Goal: Task Accomplishment & Management: Complete application form

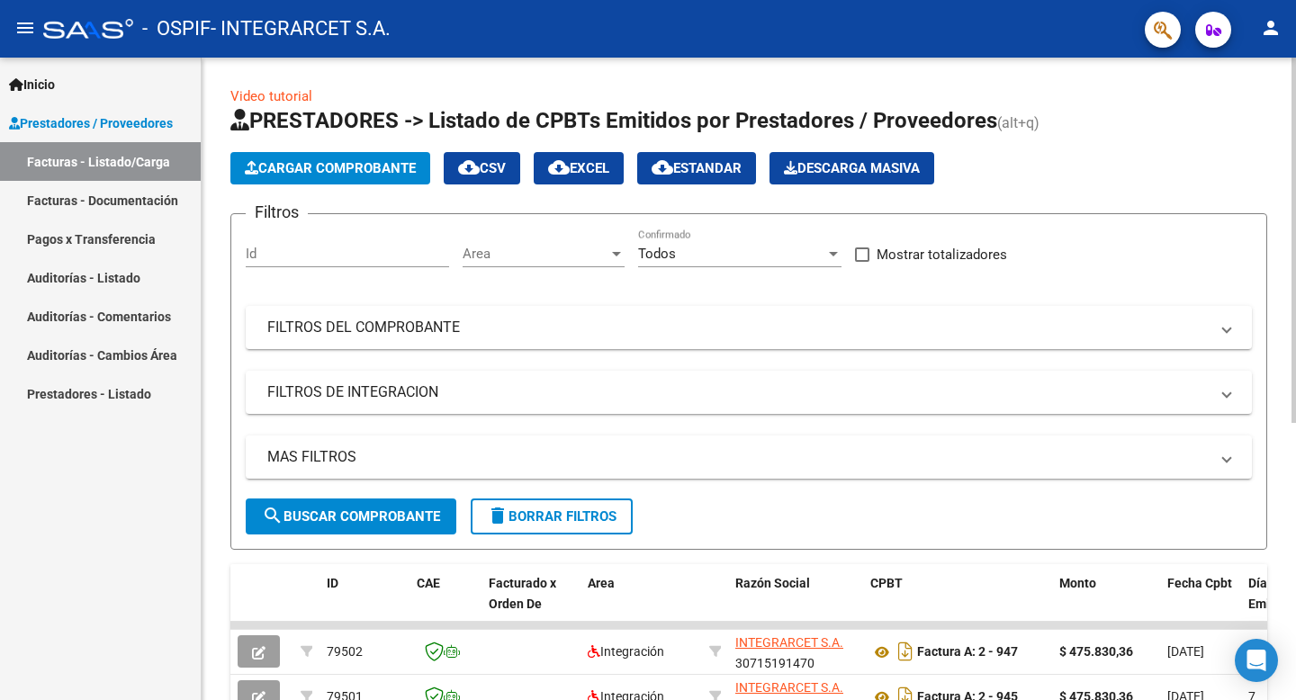
click at [373, 170] on span "Cargar Comprobante" at bounding box center [330, 168] width 171 height 16
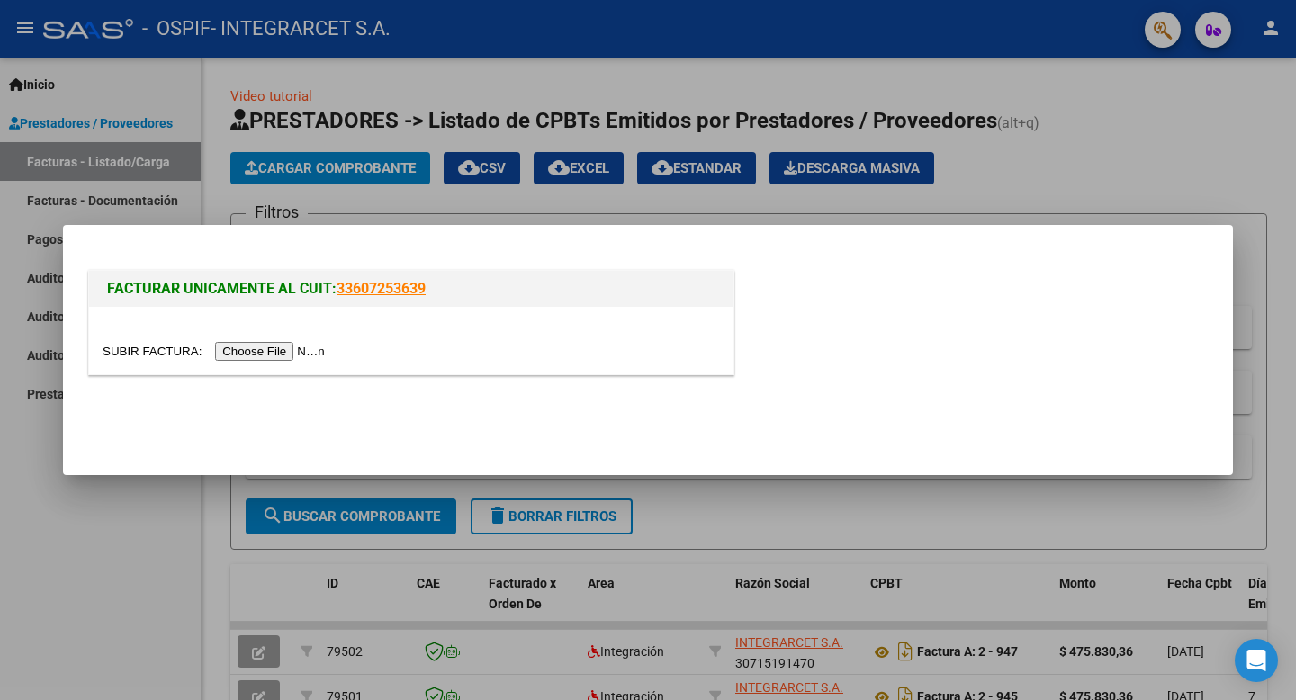
click at [260, 349] on input "file" at bounding box center [217, 351] width 228 height 19
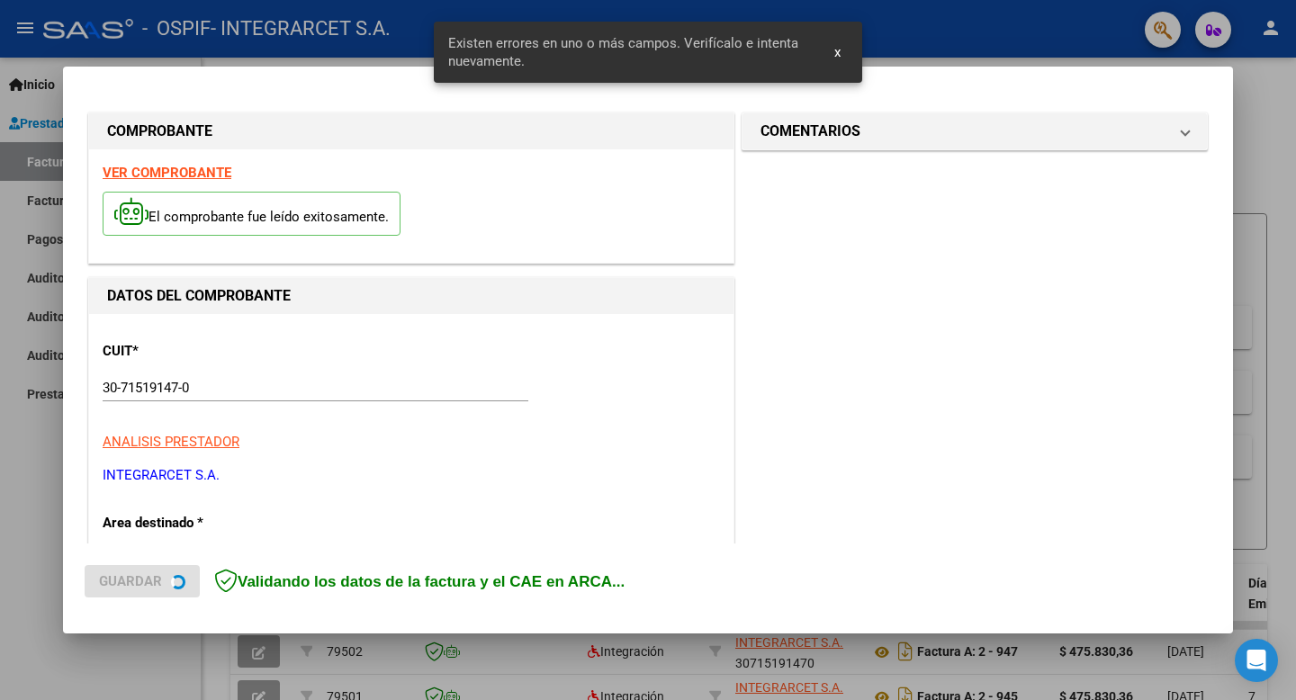
scroll to position [366, 0]
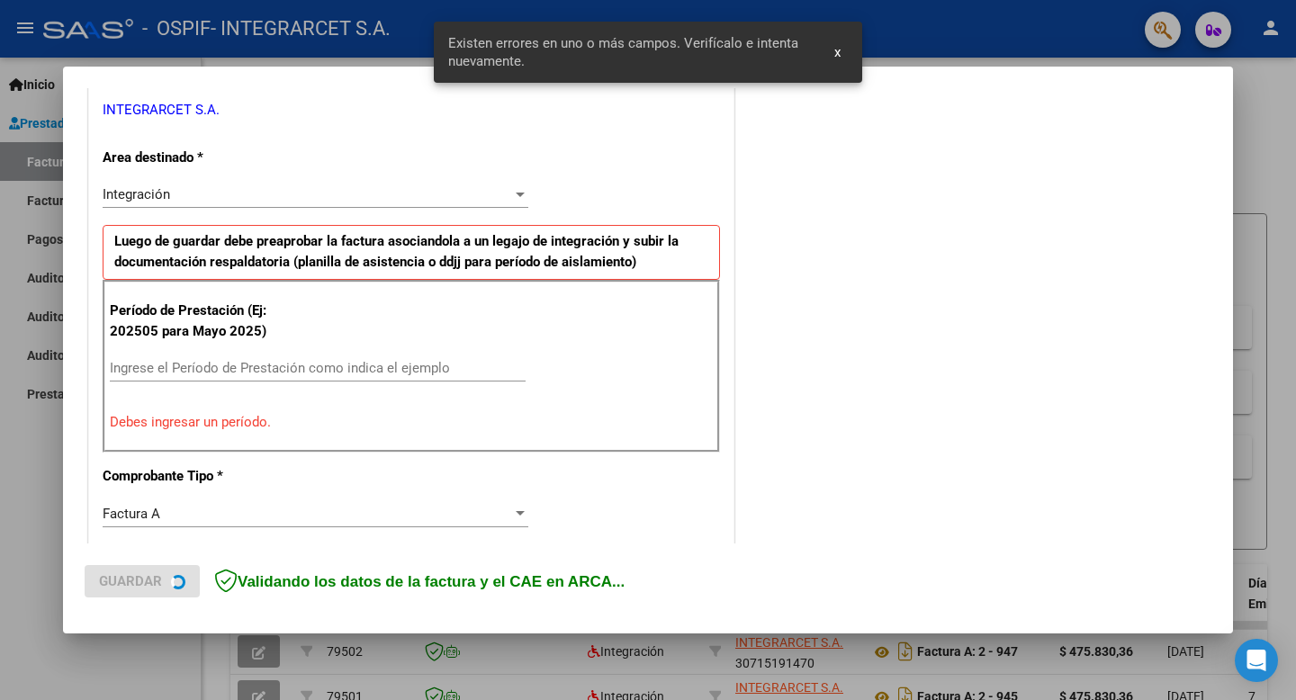
click at [223, 370] on input "Ingrese el Período de Prestación como indica el ejemplo" at bounding box center [318, 368] width 416 height 16
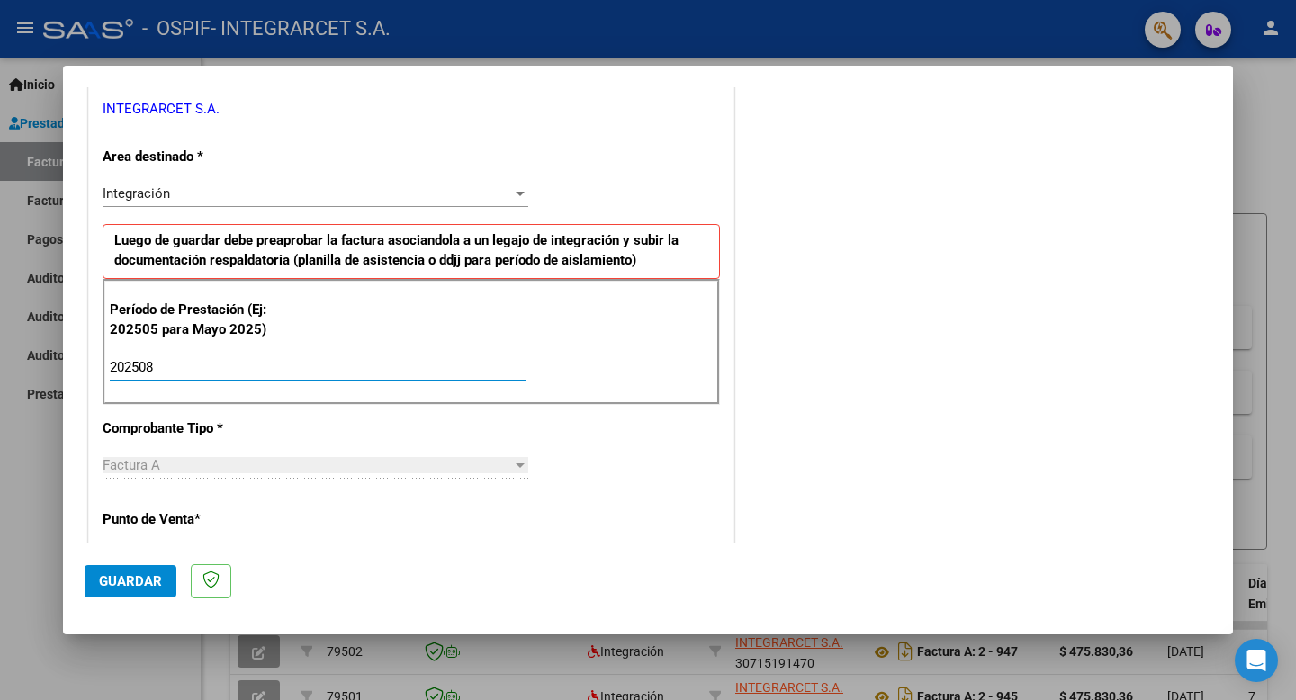
type input "202508"
click at [131, 581] on span "Guardar" at bounding box center [130, 581] width 63 height 16
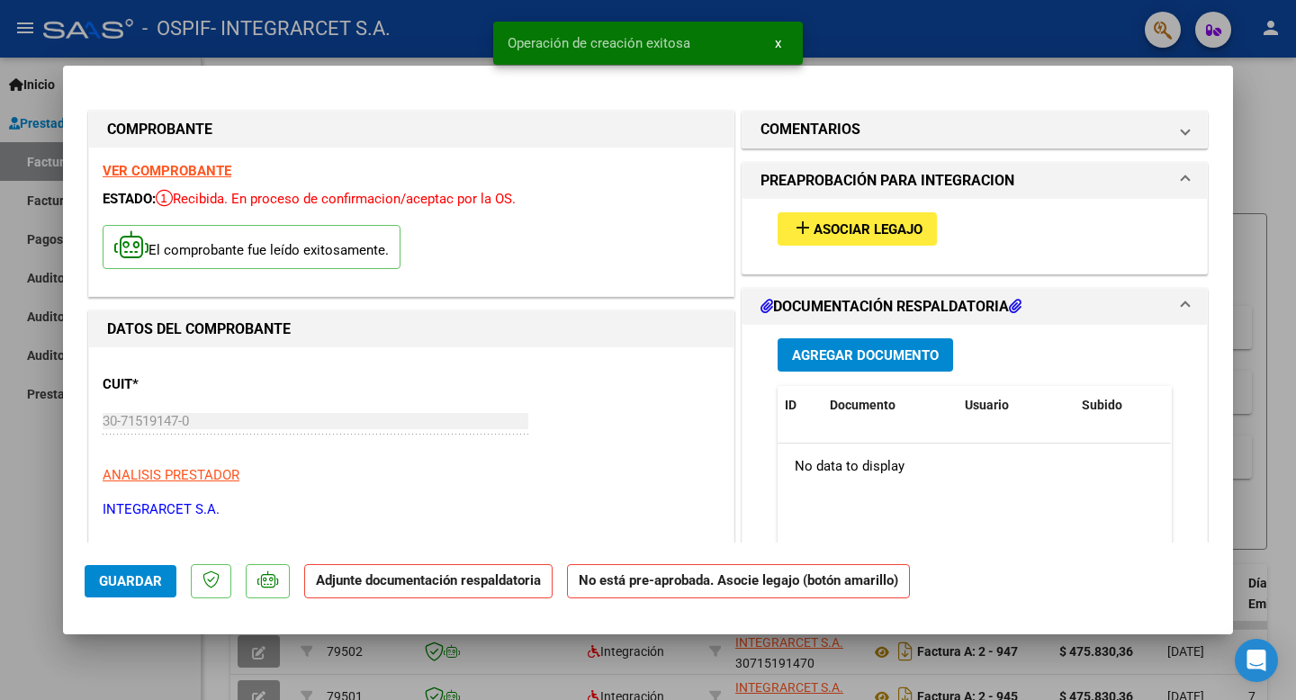
click at [868, 232] on span "Asociar Legajo" at bounding box center [868, 229] width 109 height 16
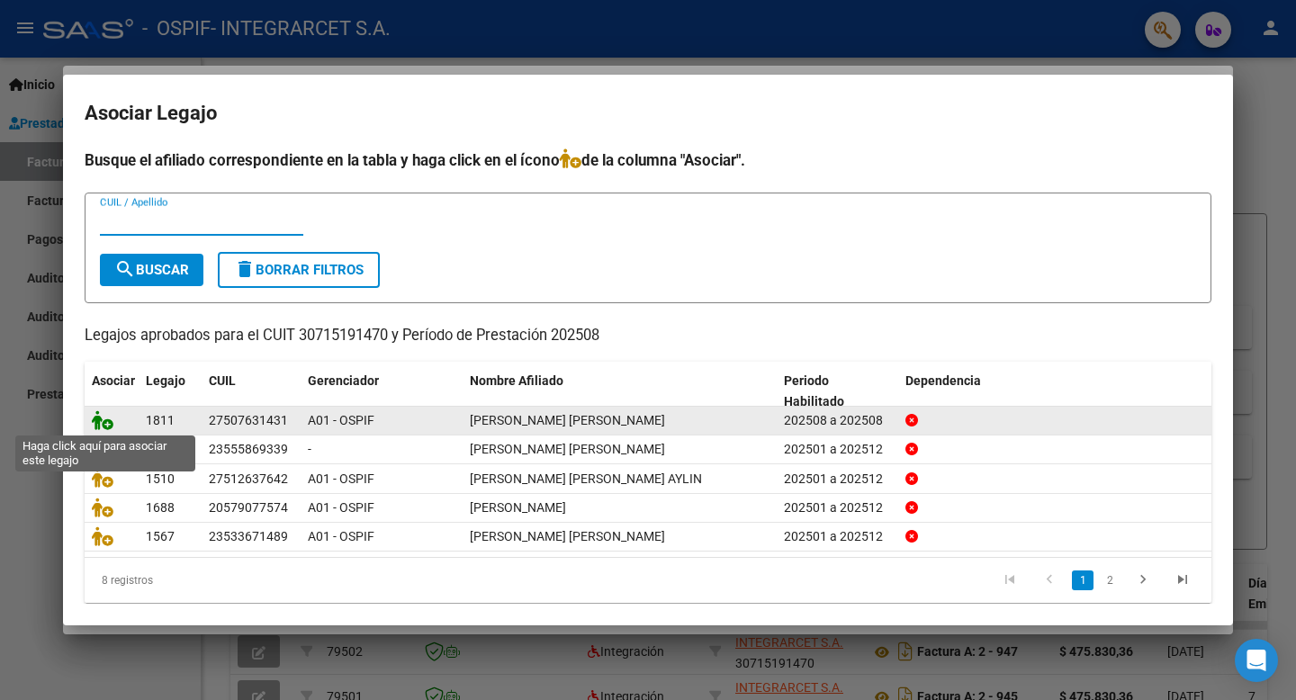
click at [104, 427] on icon at bounding box center [103, 421] width 22 height 20
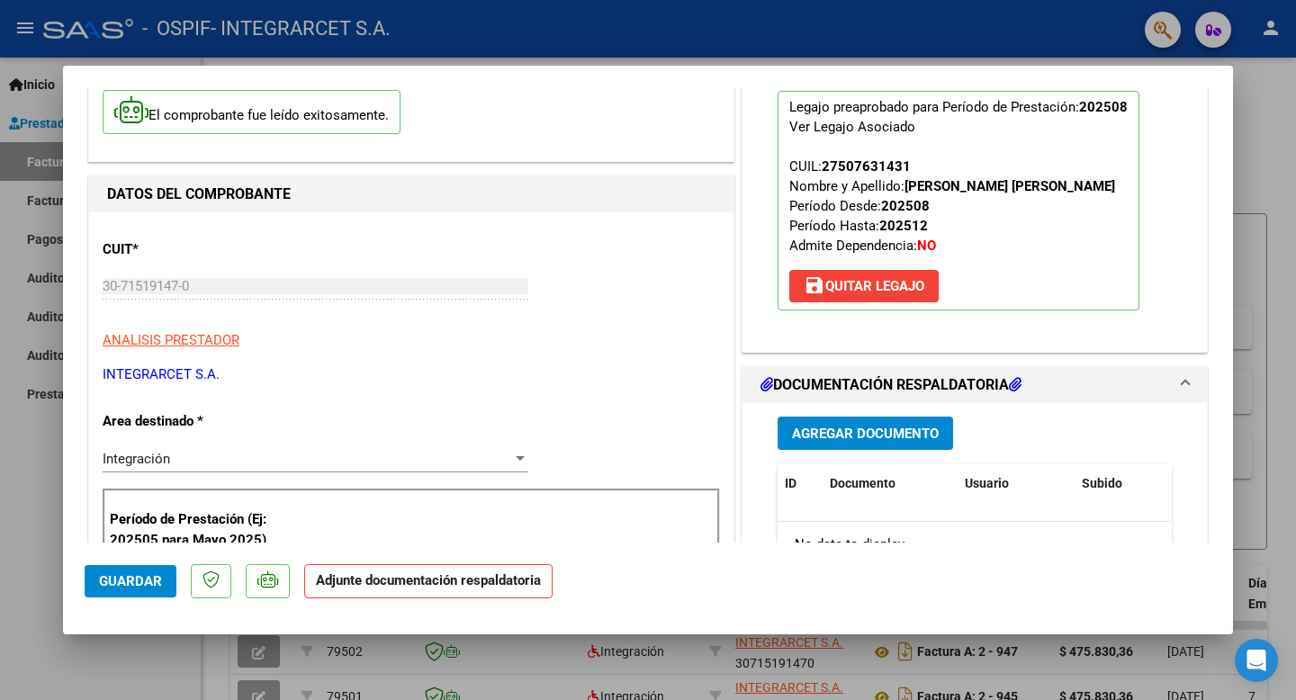
scroll to position [151, 0]
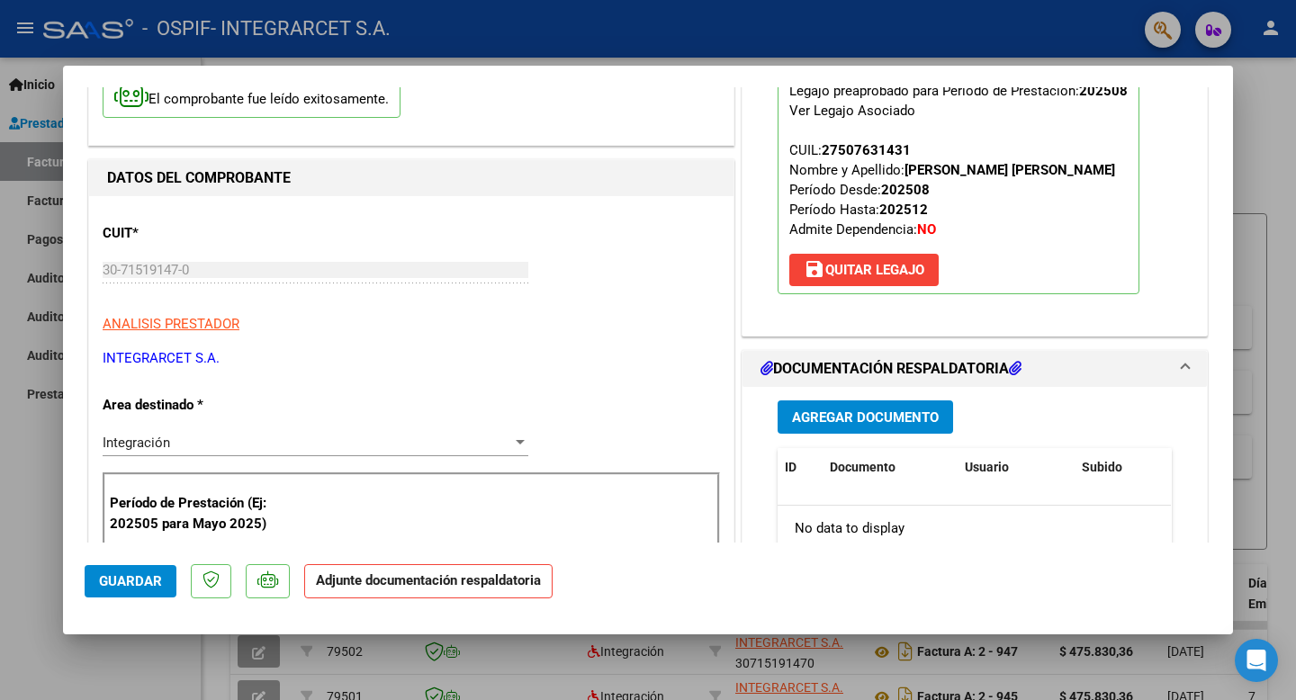
click at [885, 420] on span "Agregar Documento" at bounding box center [865, 418] width 147 height 16
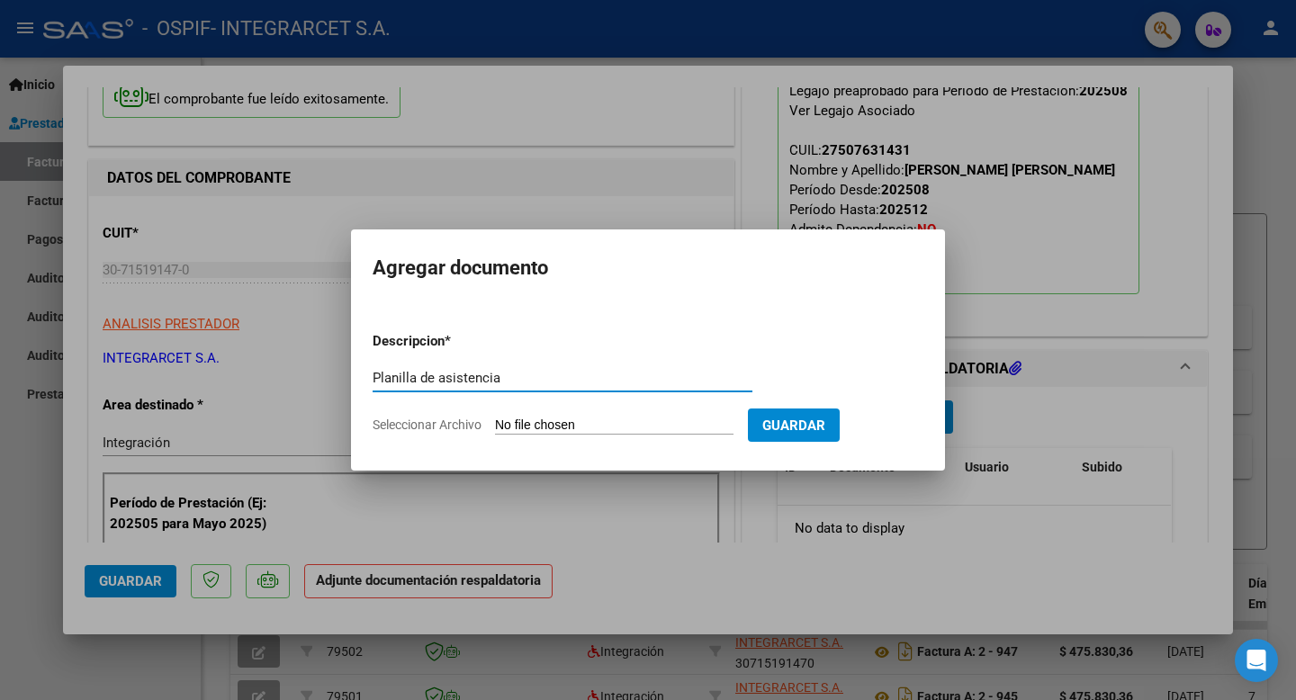
type input "Planilla de asistencia"
click at [538, 432] on input "Seleccionar Archivo" at bounding box center [614, 426] width 239 height 17
type input "C:\fakepath\agosto 2025 [PERSON_NAME] (1).pdf"
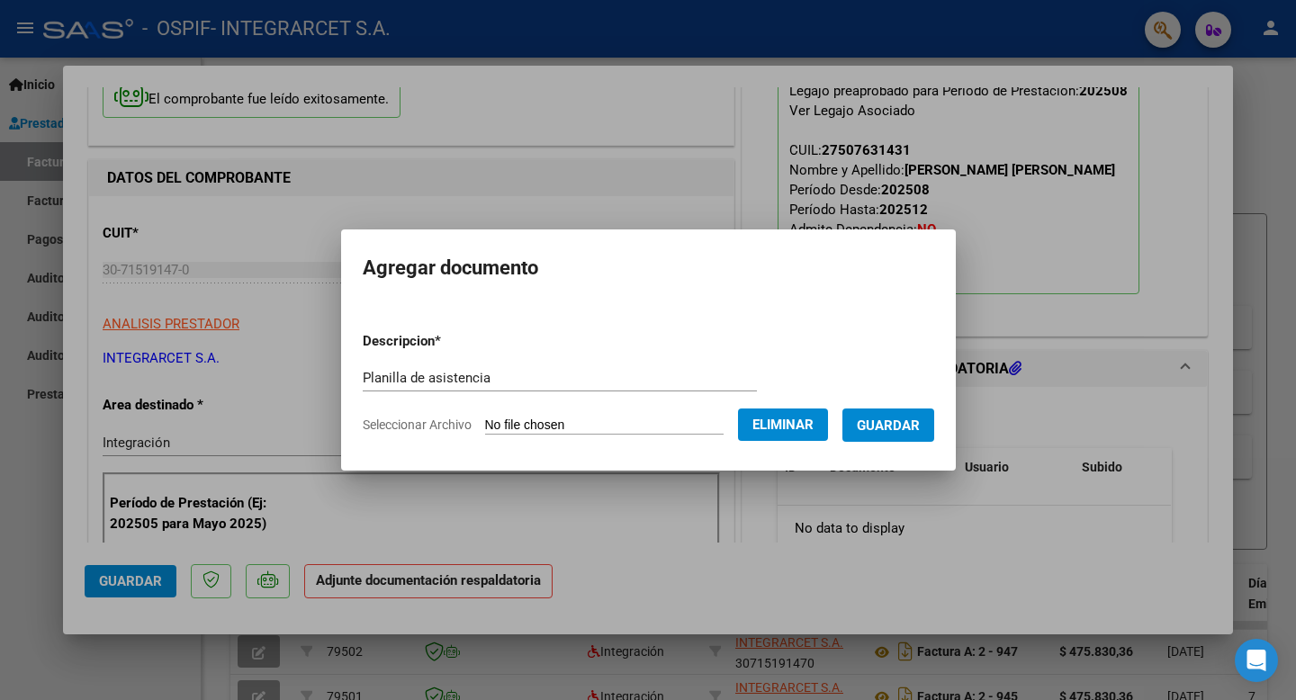
click at [894, 426] on span "Guardar" at bounding box center [888, 426] width 63 height 16
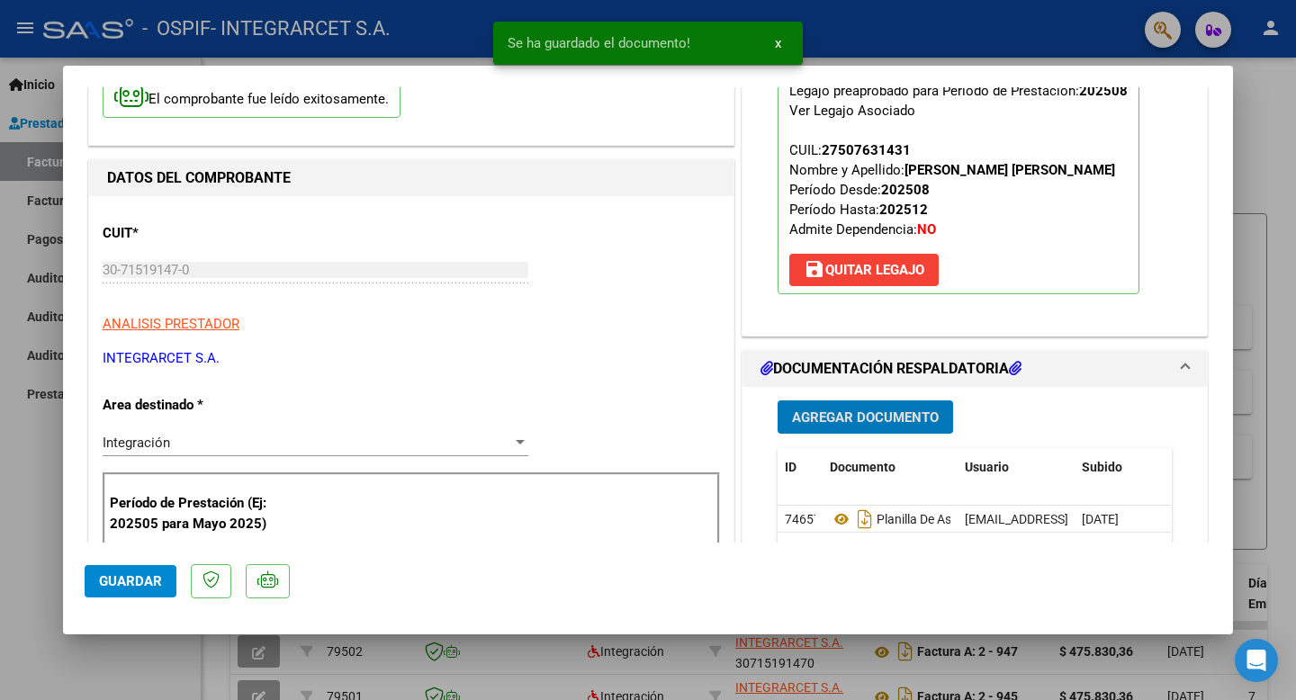
click at [146, 579] on span "Guardar" at bounding box center [130, 581] width 63 height 16
click at [51, 516] on div at bounding box center [648, 350] width 1296 height 700
type input "$ 0,00"
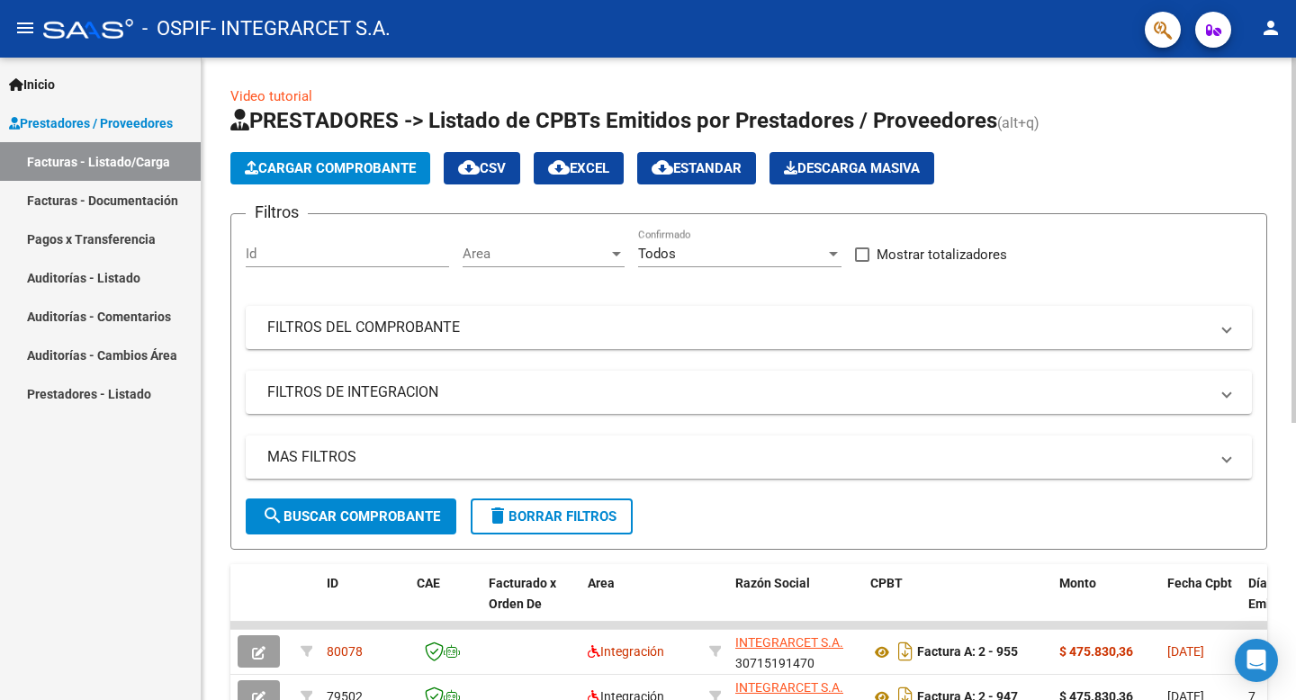
click at [329, 165] on span "Cargar Comprobante" at bounding box center [330, 168] width 171 height 16
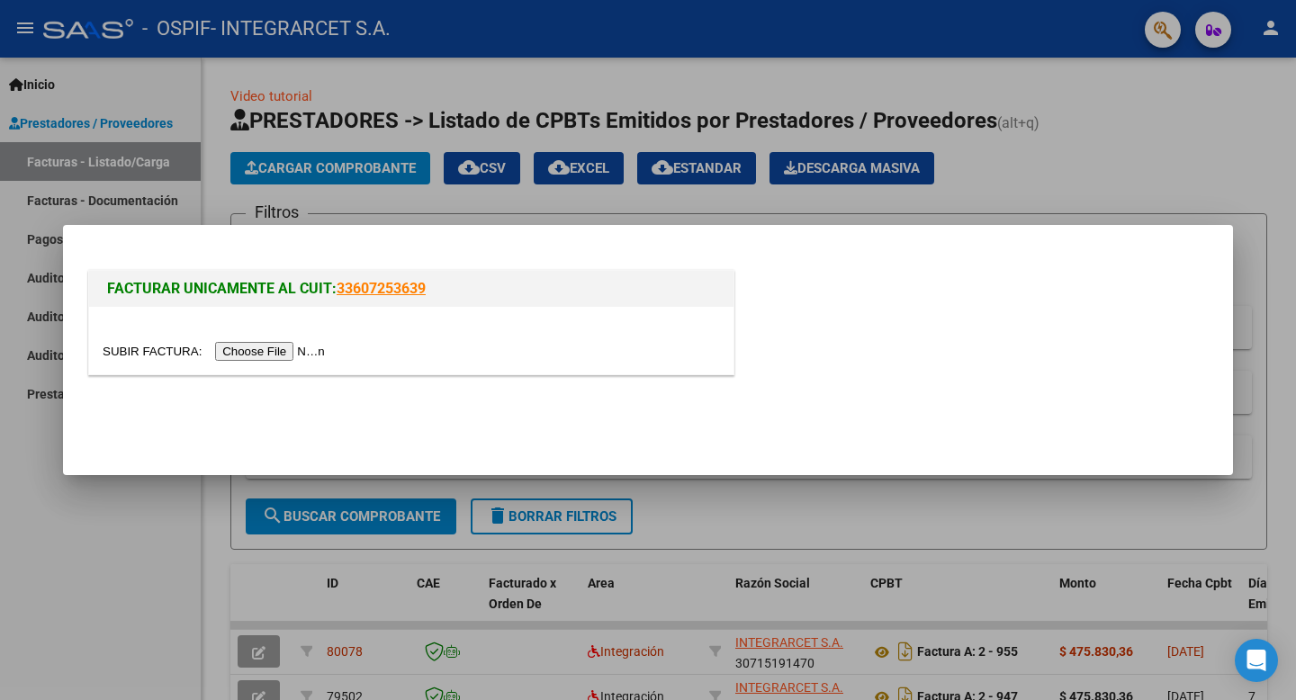
click at [257, 349] on input "file" at bounding box center [217, 351] width 228 height 19
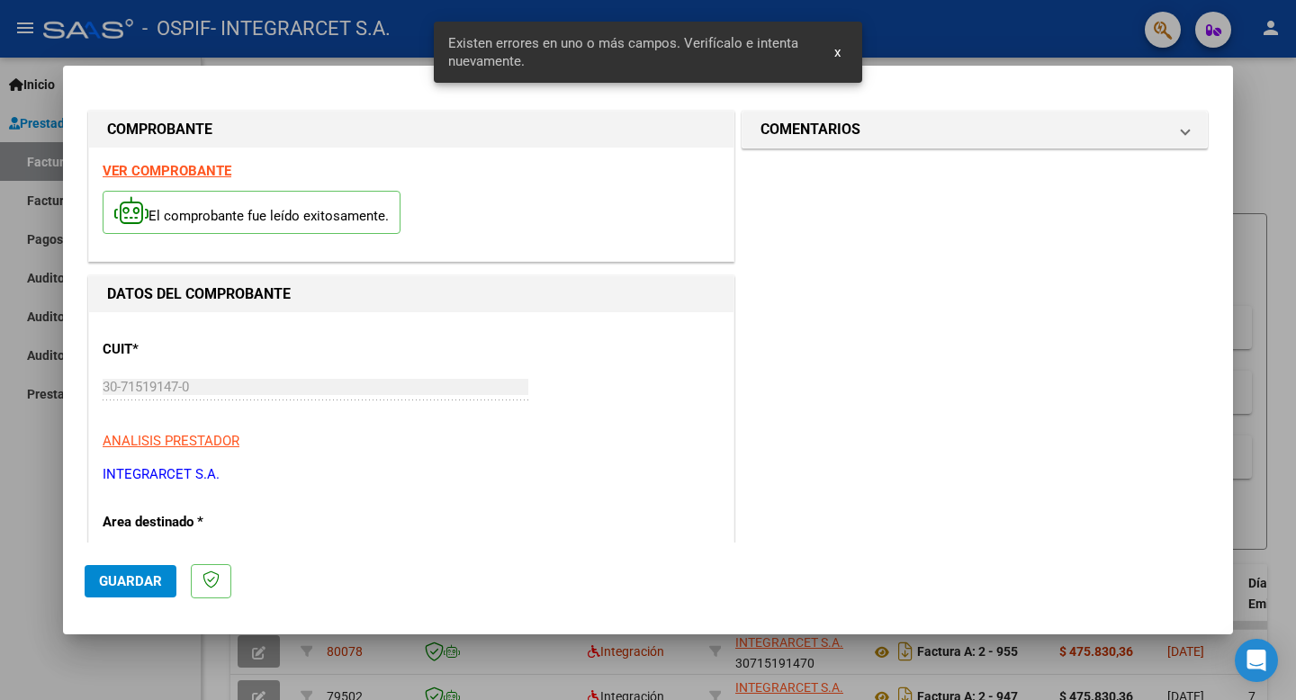
scroll to position [366, 0]
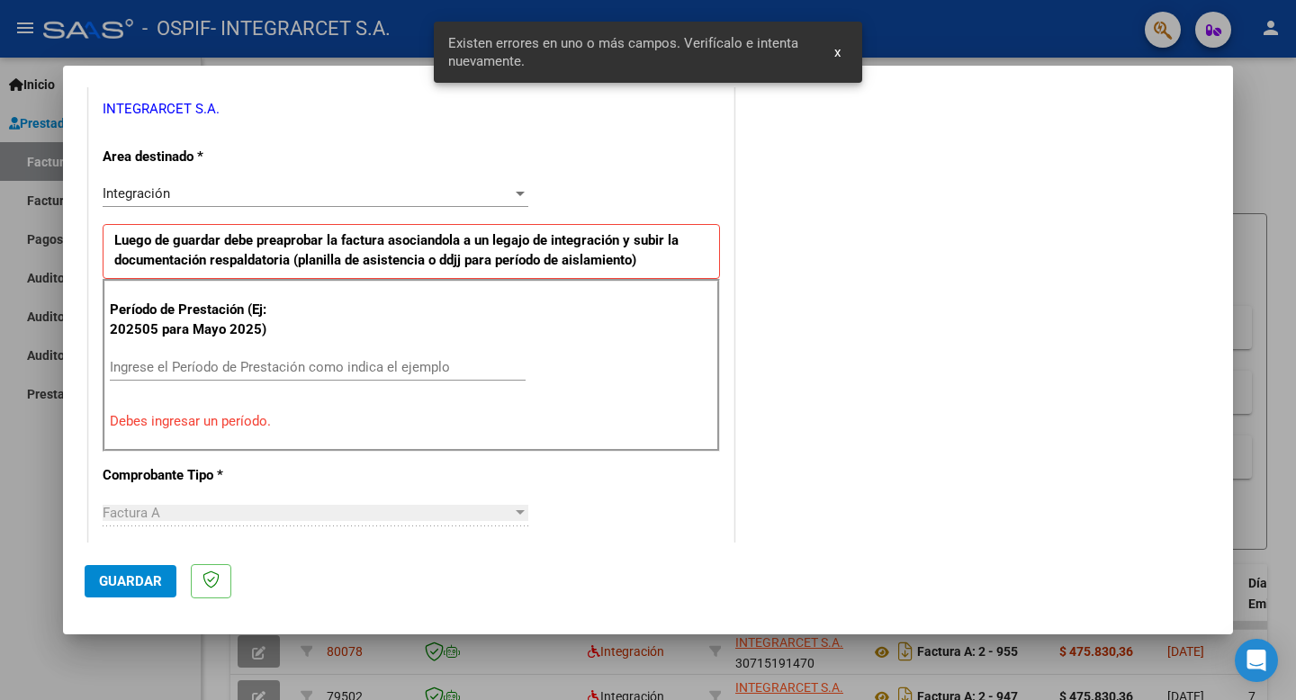
click at [215, 372] on input "Ingrese el Período de Prestación como indica el ejemplo" at bounding box center [318, 367] width 416 height 16
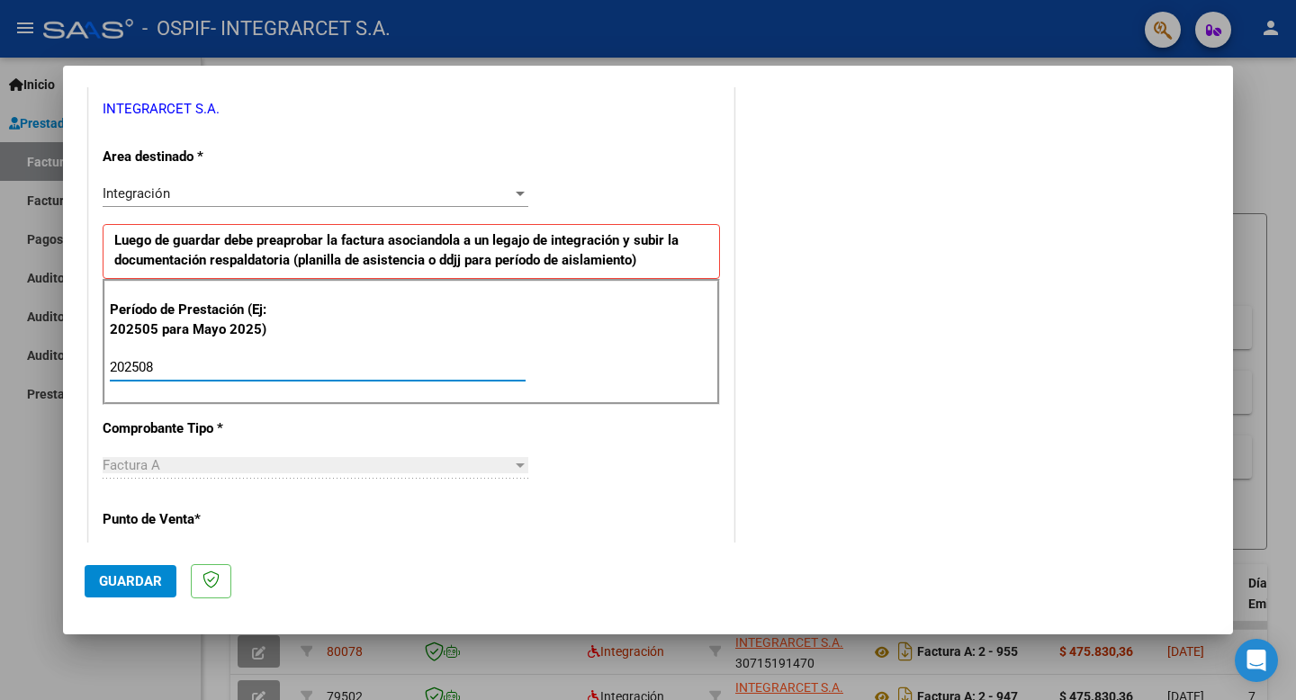
type input "202508"
click at [119, 579] on span "Guardar" at bounding box center [130, 581] width 63 height 16
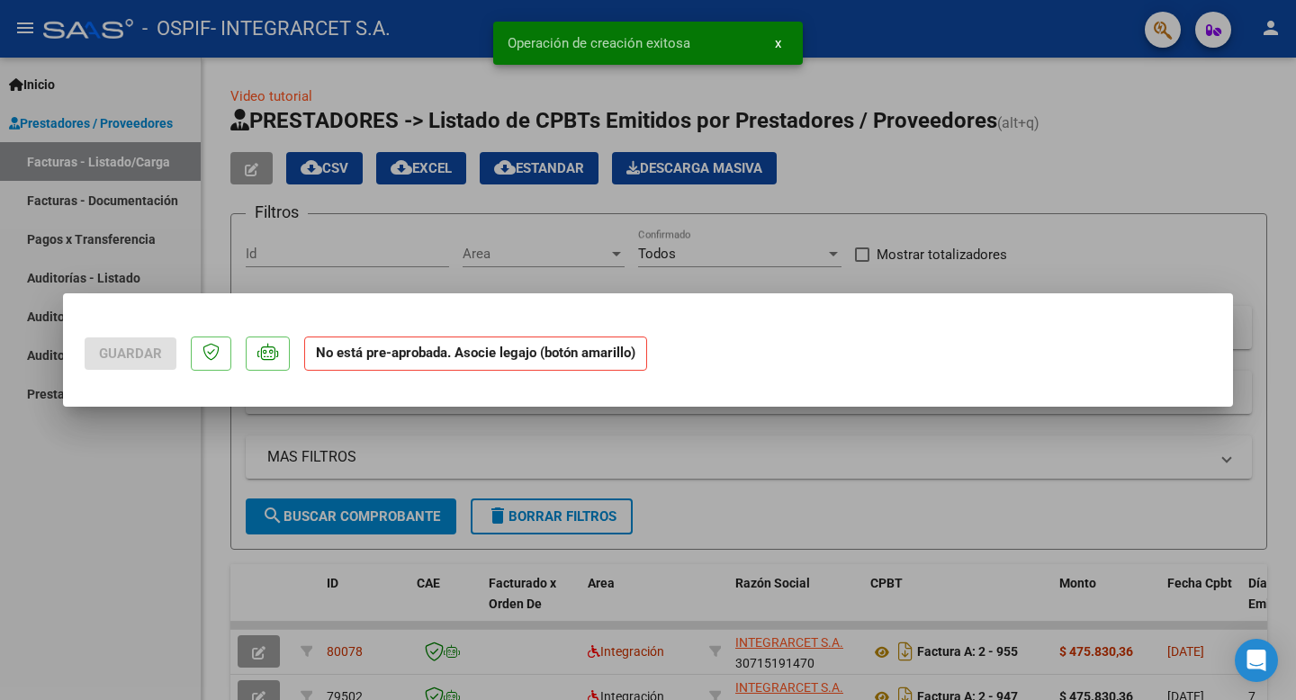
scroll to position [0, 0]
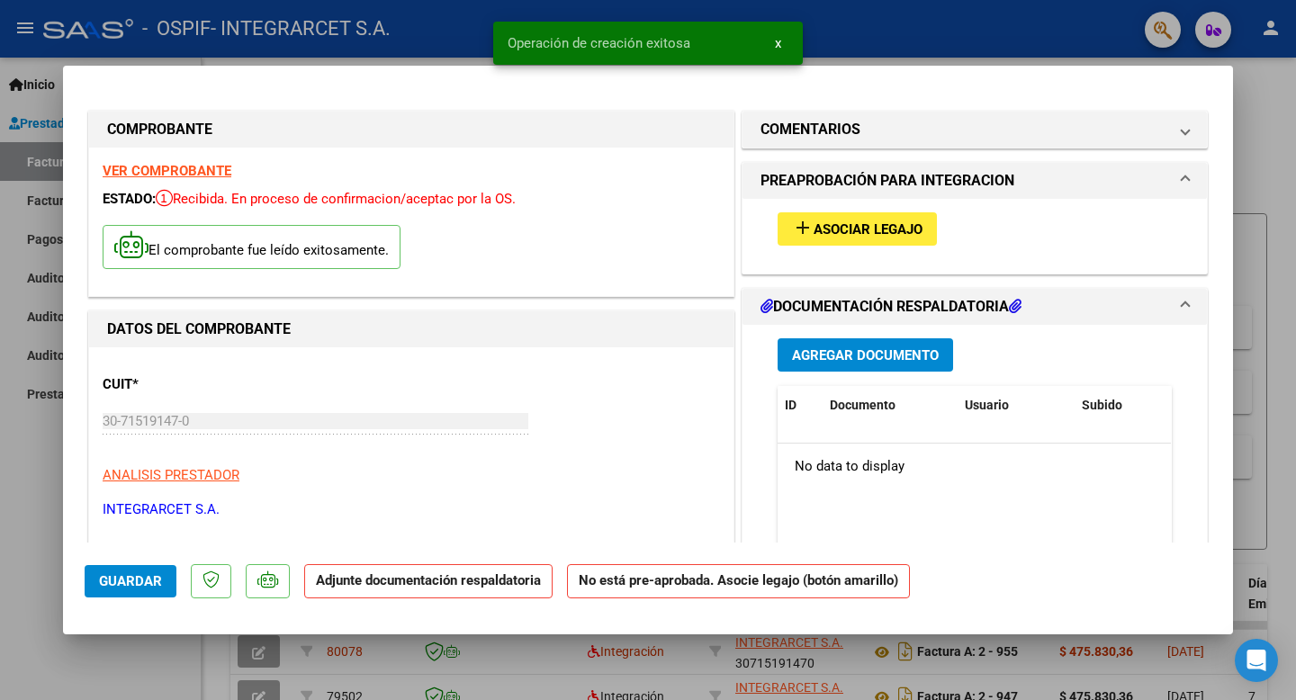
click at [903, 222] on span "Asociar Legajo" at bounding box center [868, 229] width 109 height 16
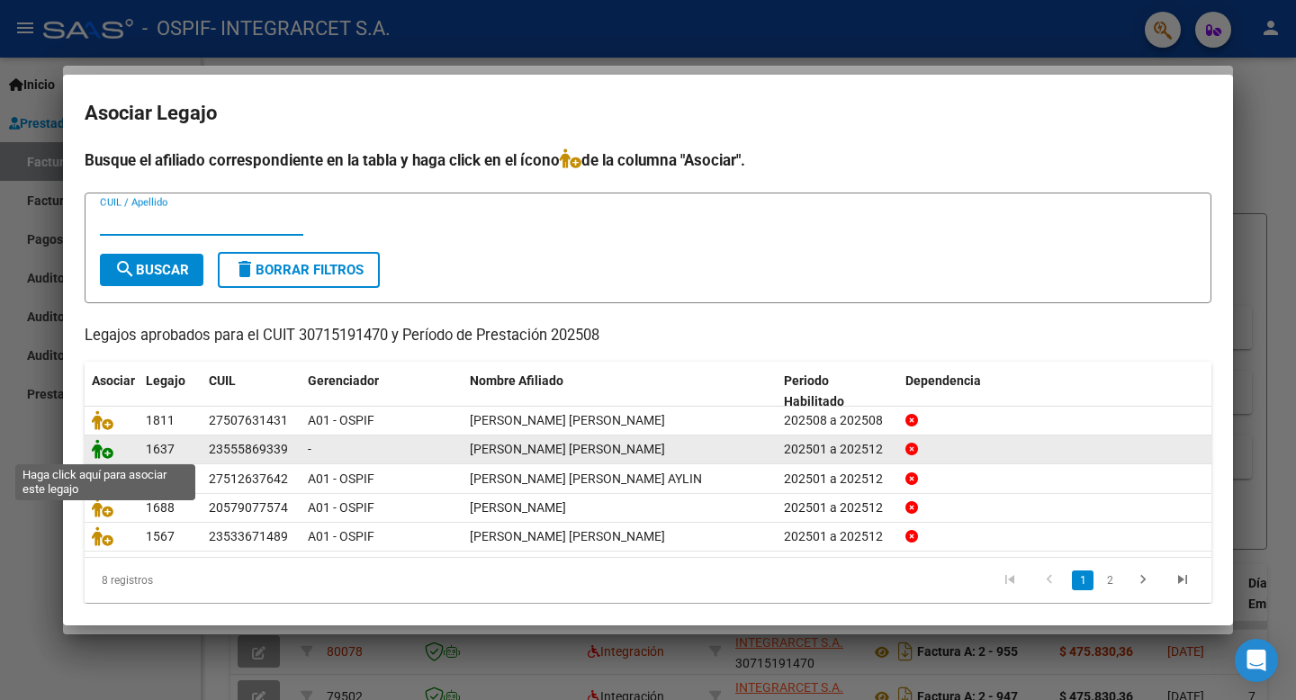
click at [102, 450] on icon at bounding box center [103, 449] width 22 height 20
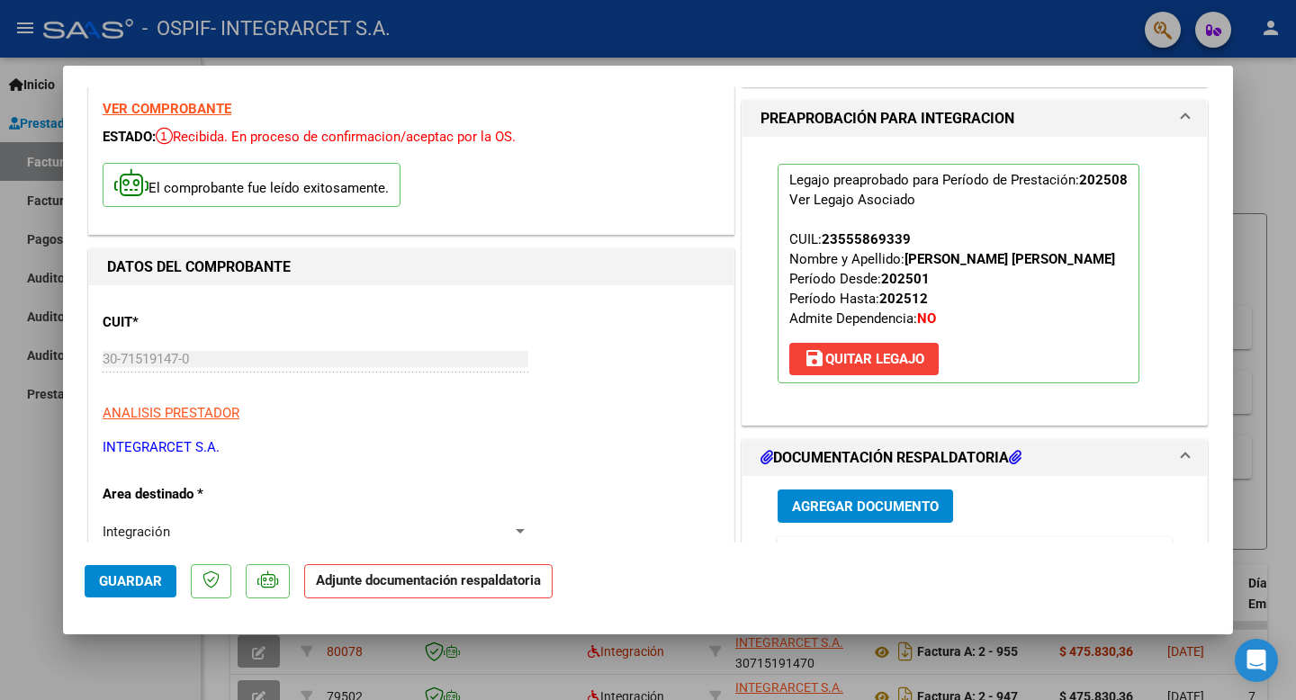
scroll to position [68, 0]
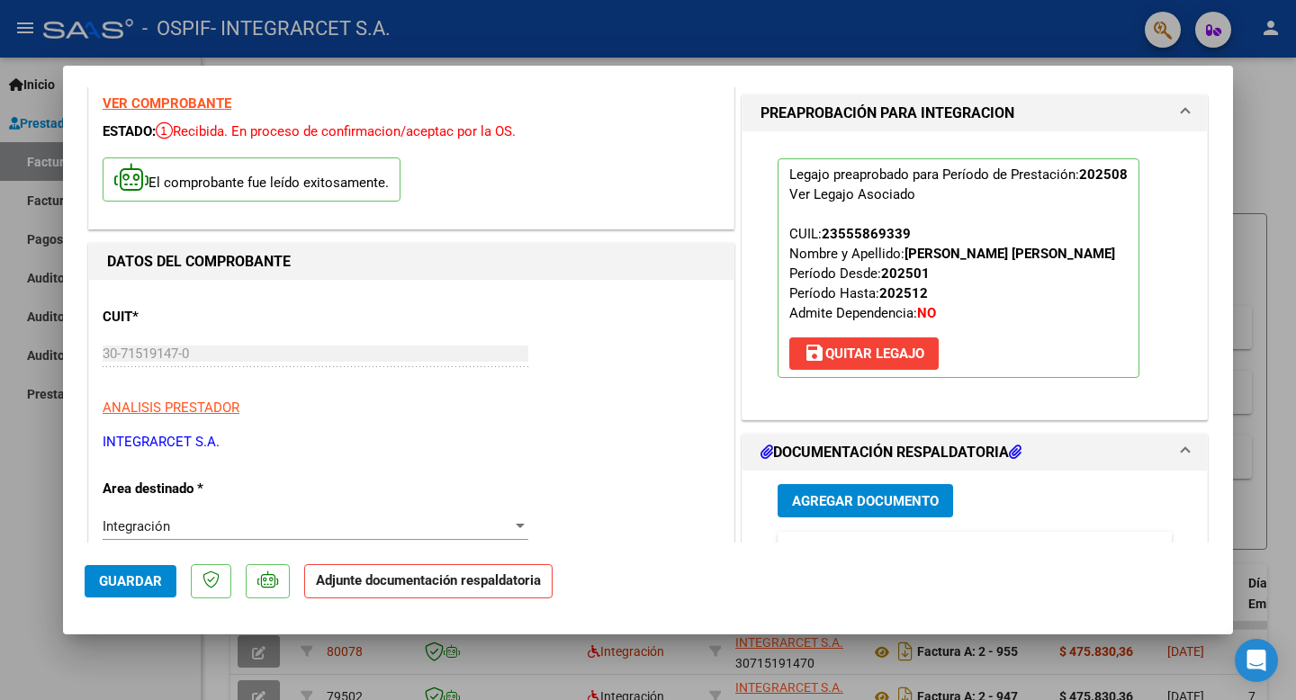
click at [863, 498] on span "Agregar Documento" at bounding box center [865, 501] width 147 height 16
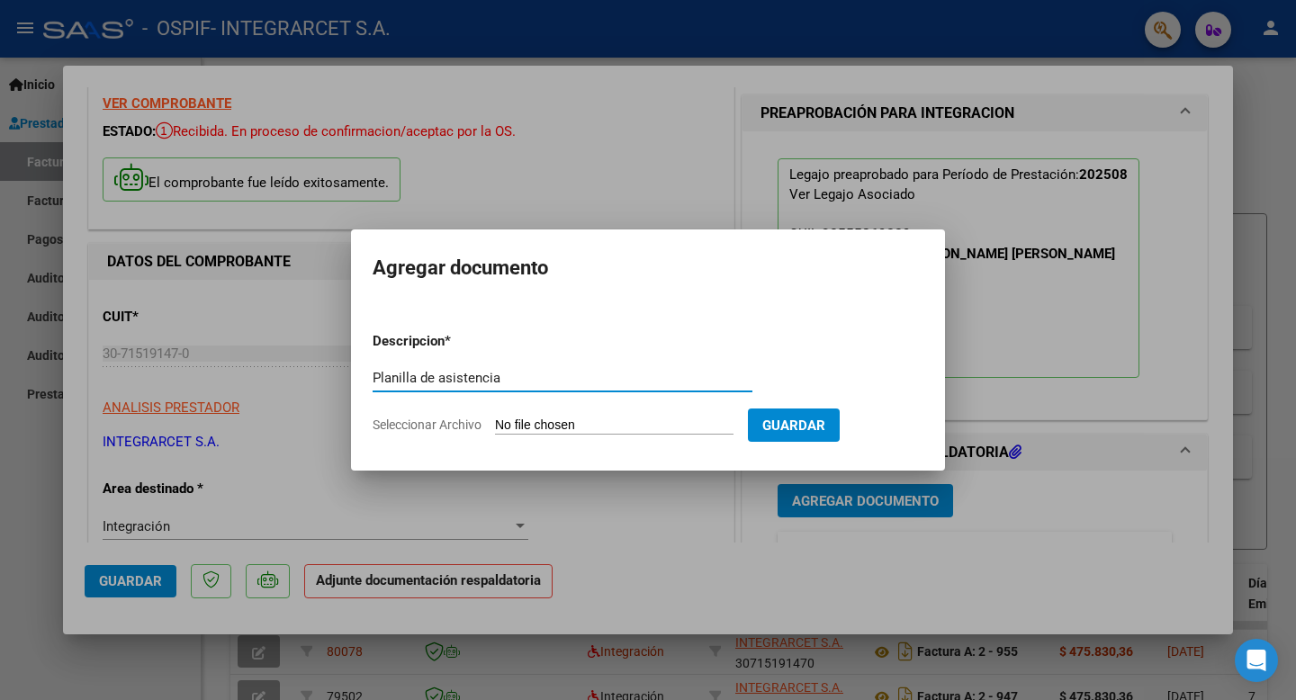
type input "Planilla de asistencia"
click at [547, 423] on input "Seleccionar Archivo" at bounding box center [614, 426] width 239 height 17
type input "C:\fakepath\ASISTENCIA [PERSON_NAME].jpeg"
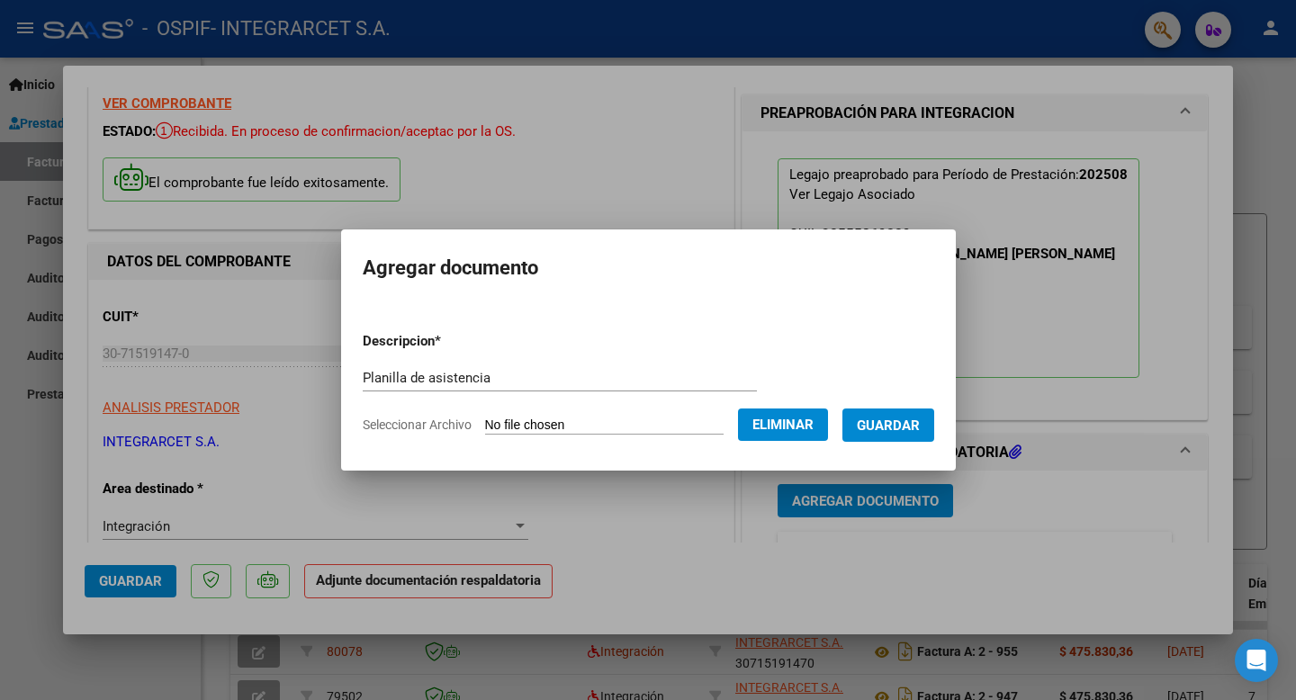
click at [889, 418] on span "Guardar" at bounding box center [888, 426] width 63 height 16
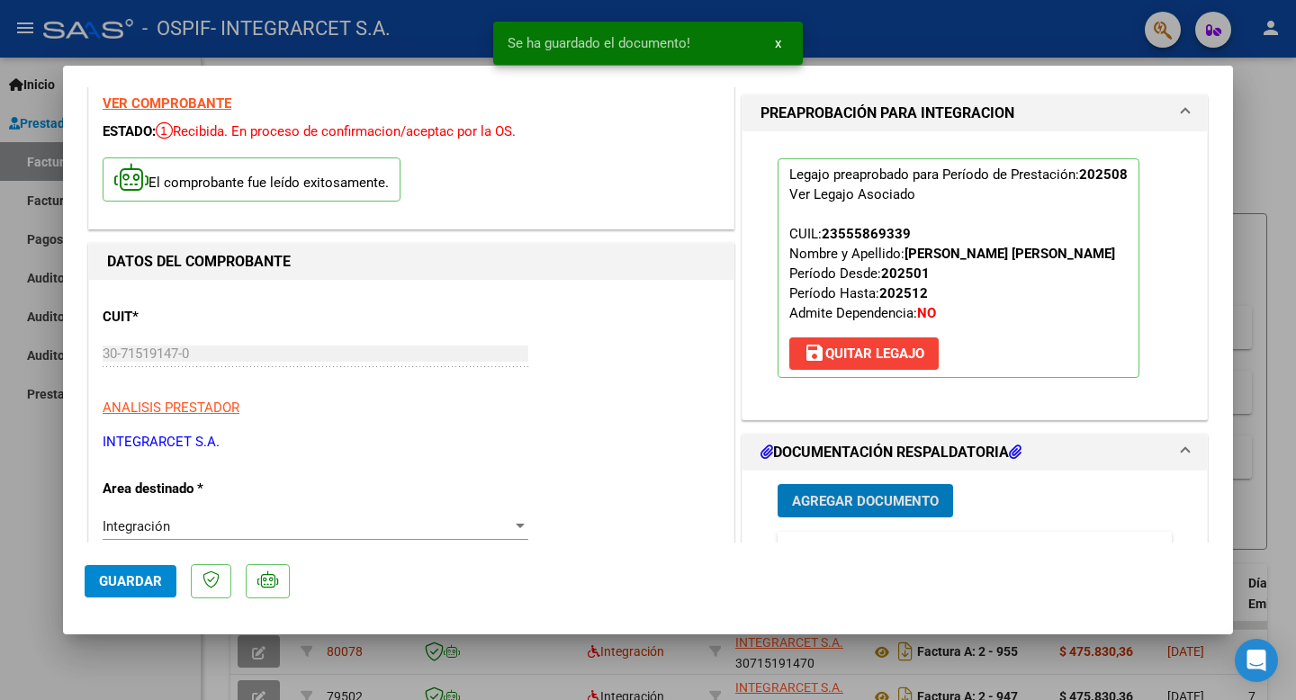
click at [124, 588] on span "Guardar" at bounding box center [130, 581] width 63 height 16
click at [32, 531] on div at bounding box center [648, 350] width 1296 height 700
